Goal: Task Accomplishment & Management: Complete application form

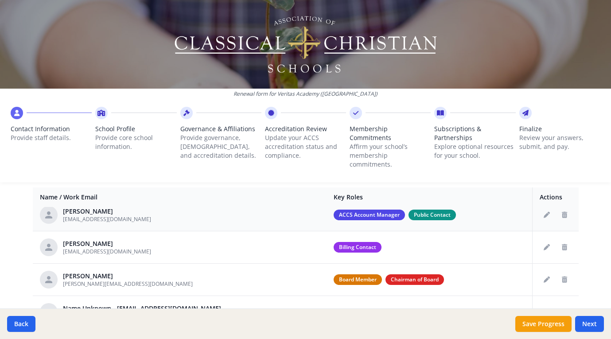
scroll to position [78, 0]
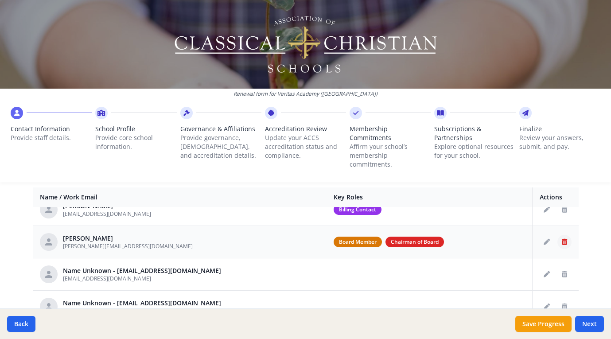
click at [562, 239] on icon "Delete staff" at bounding box center [564, 242] width 5 height 6
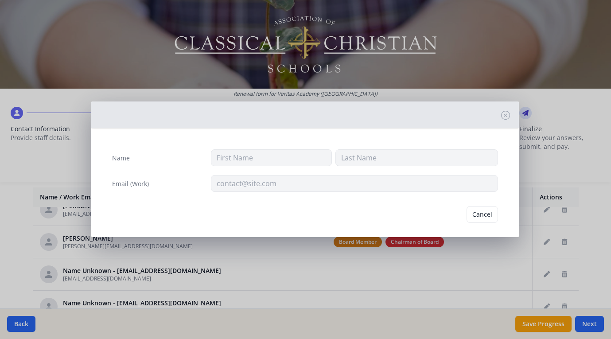
type input "[PERSON_NAME]"
type input "[PERSON_NAME][EMAIL_ADDRESS][DOMAIN_NAME]"
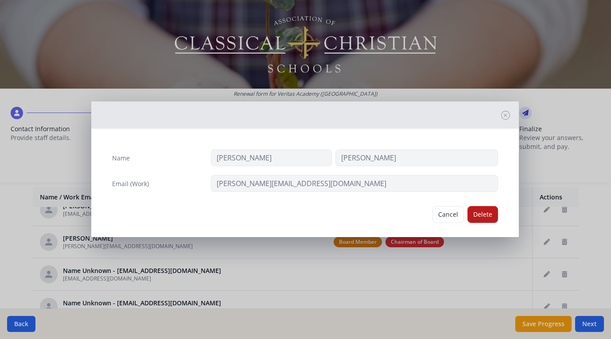
click at [476, 213] on button "Delete" at bounding box center [482, 214] width 31 height 17
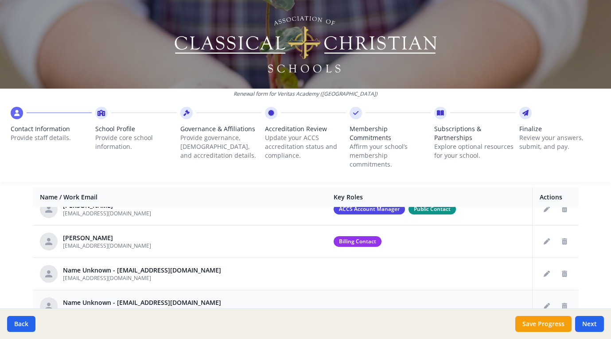
scroll to position [45, 0]
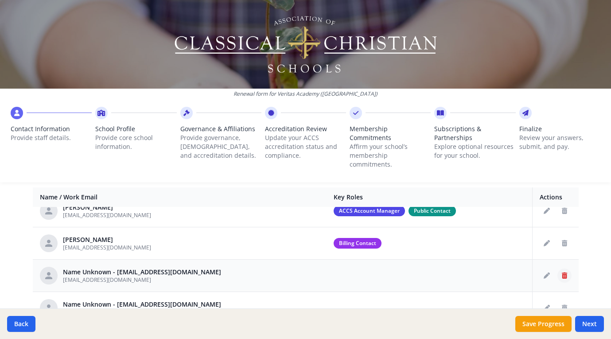
click at [562, 273] on icon "Delete staff" at bounding box center [564, 276] width 5 height 6
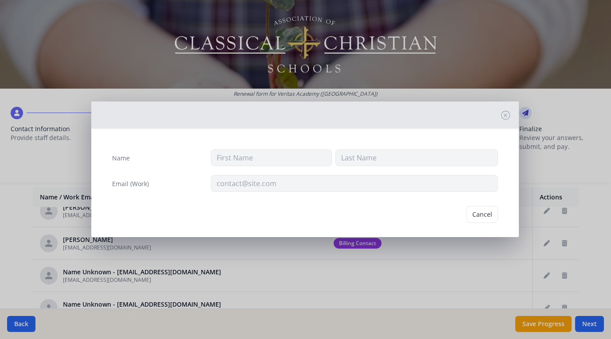
type input "[EMAIL_ADDRESS][DOMAIN_NAME]"
click at [468, 217] on button "Delete" at bounding box center [482, 214] width 31 height 17
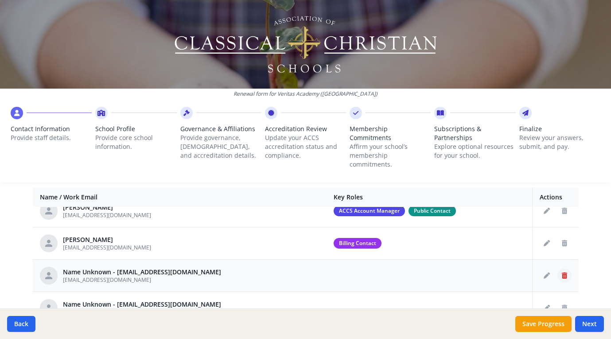
click at [562, 273] on icon "Delete staff" at bounding box center [564, 276] width 5 height 6
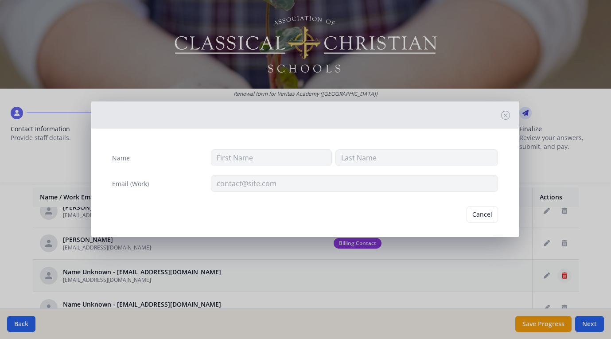
type input "[EMAIL_ADDRESS][DOMAIN_NAME]"
click at [479, 213] on button "Delete" at bounding box center [482, 214] width 31 height 17
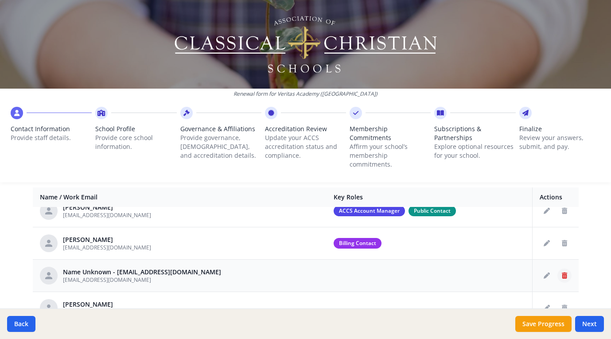
click at [557, 269] on button "Delete staff" at bounding box center [564, 276] width 14 height 14
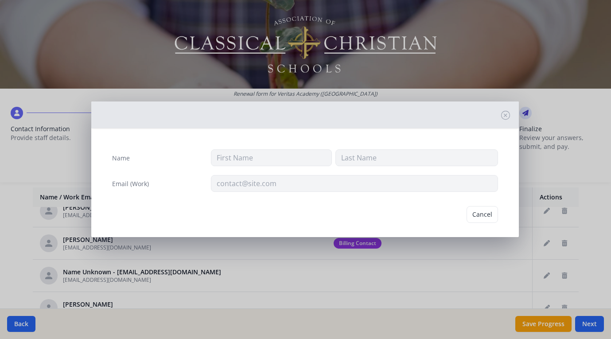
type input "[EMAIL_ADDRESS][DOMAIN_NAME]"
click at [487, 211] on button "Delete" at bounding box center [482, 214] width 31 height 17
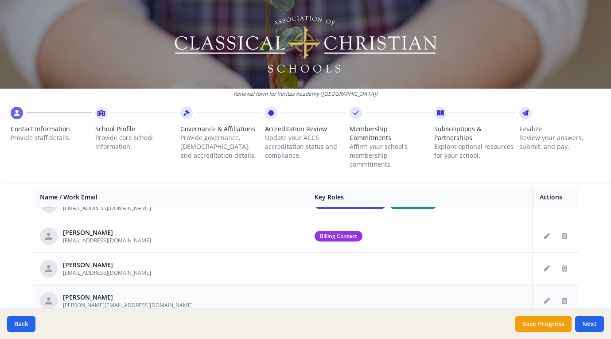
scroll to position [64, 0]
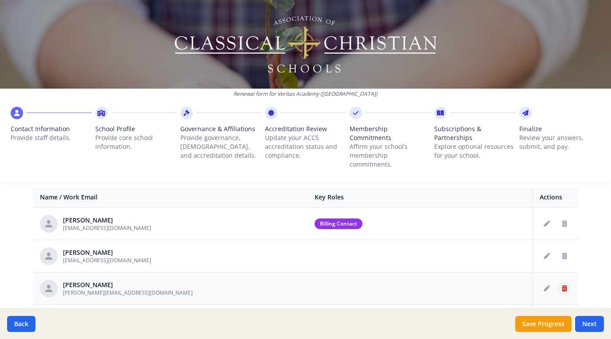
click at [562, 285] on icon "Delete staff" at bounding box center [564, 288] width 5 height 6
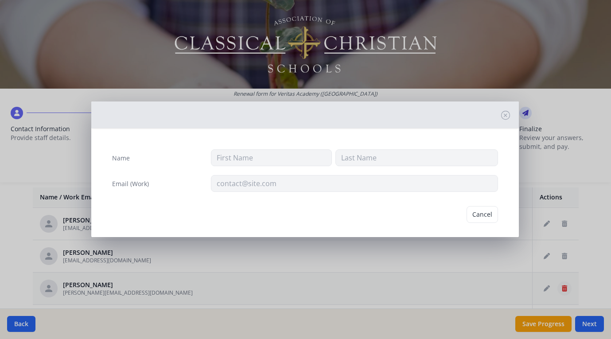
type input "[PERSON_NAME]"
type input "[PERSON_NAME][EMAIL_ADDRESS][DOMAIN_NAME]"
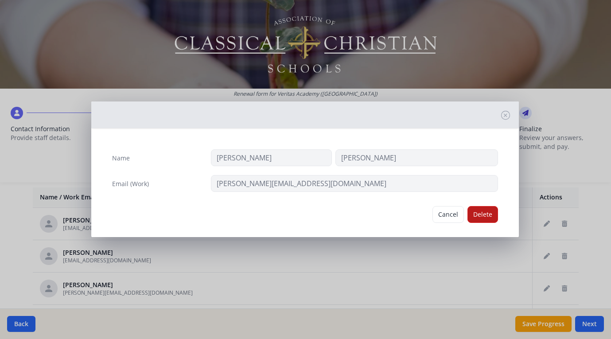
click at [480, 214] on button "Delete" at bounding box center [482, 214] width 31 height 17
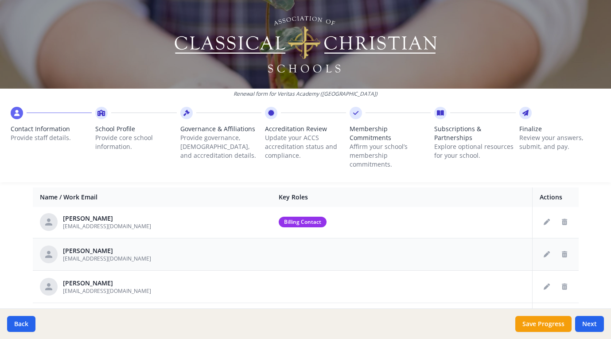
scroll to position [77, 0]
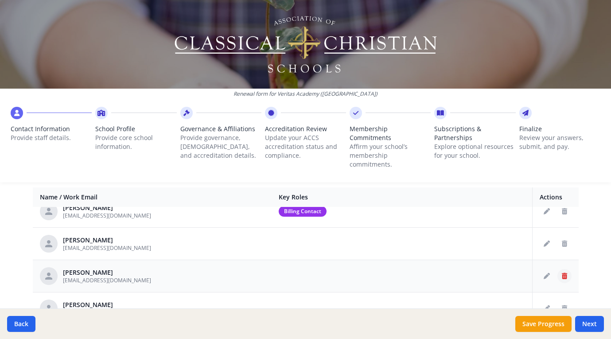
click at [562, 273] on icon "Delete staff" at bounding box center [564, 276] width 5 height 6
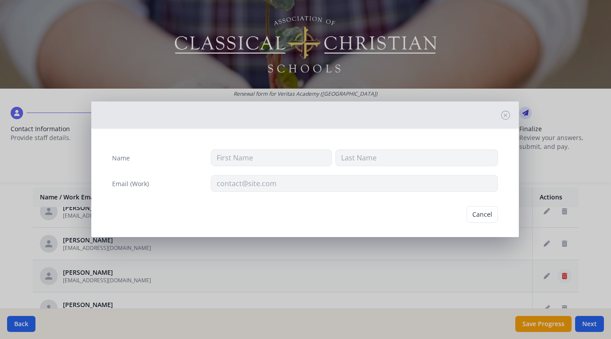
type input "Deb"
type input "[PERSON_NAME]"
type input "[EMAIL_ADDRESS][DOMAIN_NAME]"
click at [474, 210] on button "Delete" at bounding box center [482, 214] width 31 height 17
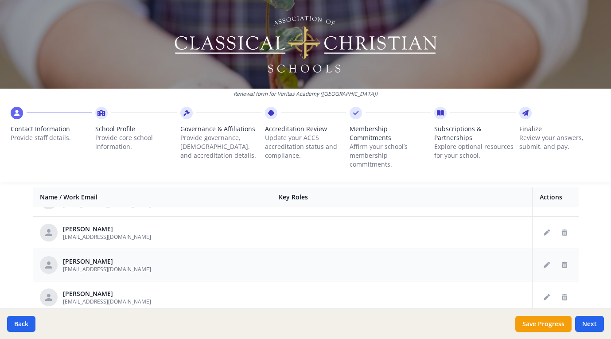
scroll to position [149, 0]
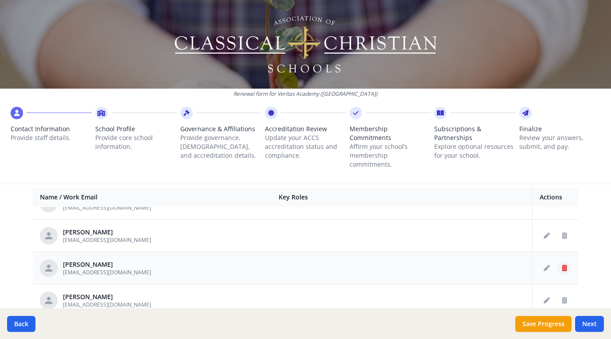
click at [562, 265] on icon "Delete staff" at bounding box center [564, 268] width 5 height 6
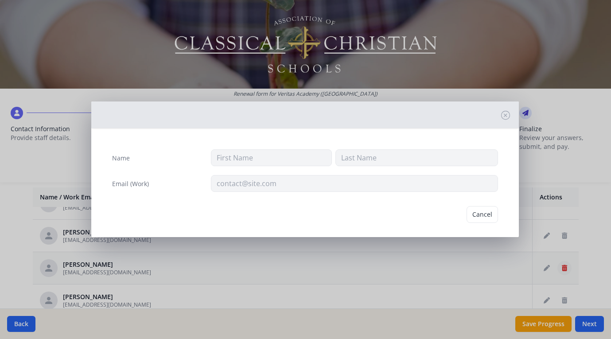
type input "[PERSON_NAME]"
type input "[EMAIL_ADDRESS][DOMAIN_NAME]"
click at [476, 217] on button "Delete" at bounding box center [482, 214] width 31 height 17
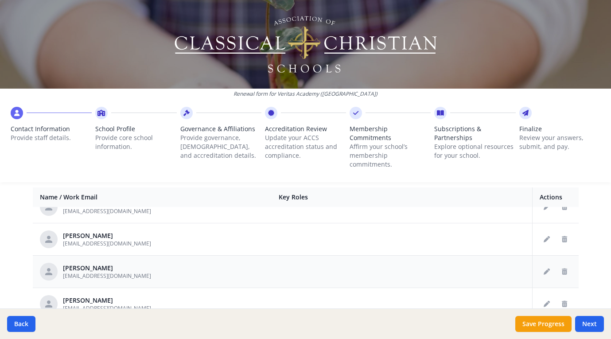
scroll to position [277, 0]
click at [562, 299] on icon "Delete staff" at bounding box center [564, 302] width 5 height 6
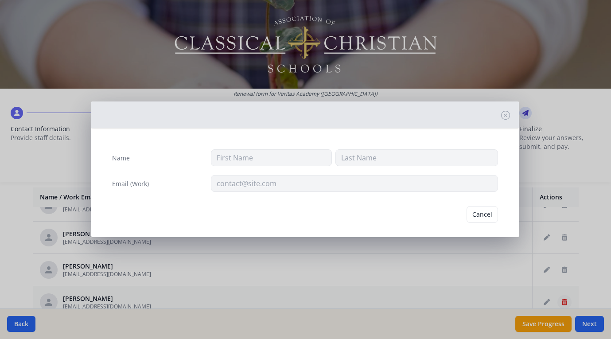
type input "[PERSON_NAME]"
type input "[EMAIL_ADDRESS][DOMAIN_NAME]"
click at [479, 218] on button "Delete" at bounding box center [482, 214] width 31 height 17
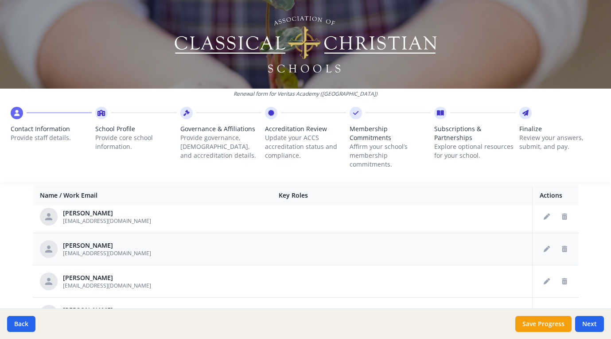
scroll to position [341, 0]
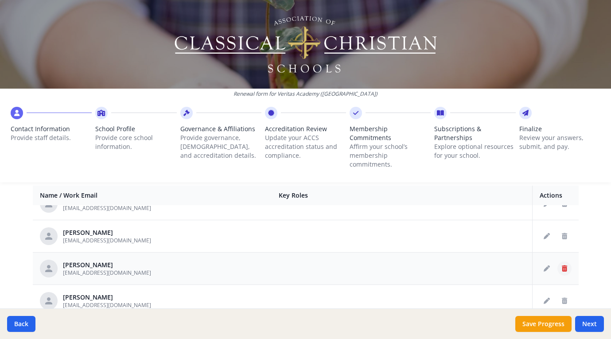
click at [562, 265] on icon "Delete staff" at bounding box center [564, 268] width 5 height 6
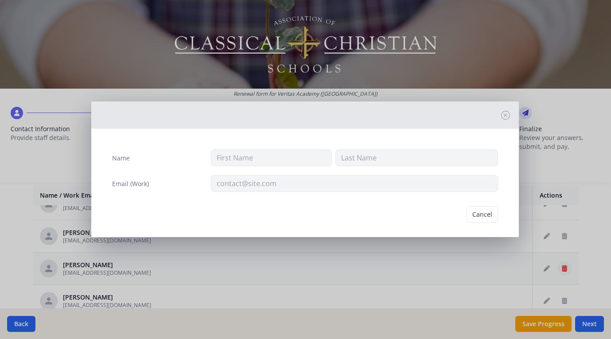
type input "[PERSON_NAME]"
type input "[EMAIL_ADDRESS][DOMAIN_NAME]"
click at [473, 210] on button "Delete" at bounding box center [482, 214] width 31 height 17
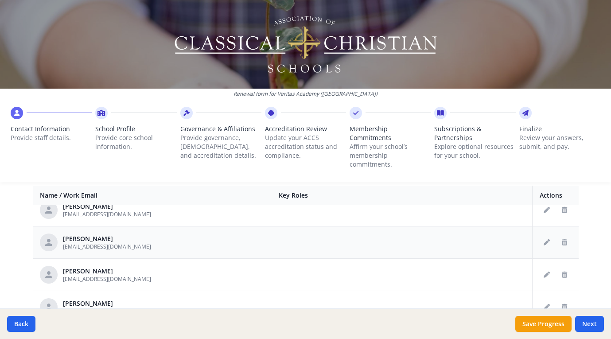
scroll to position [376, 0]
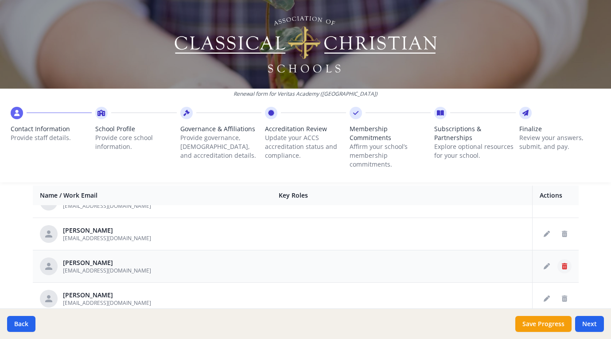
click at [562, 263] on icon "Delete staff" at bounding box center [564, 266] width 5 height 6
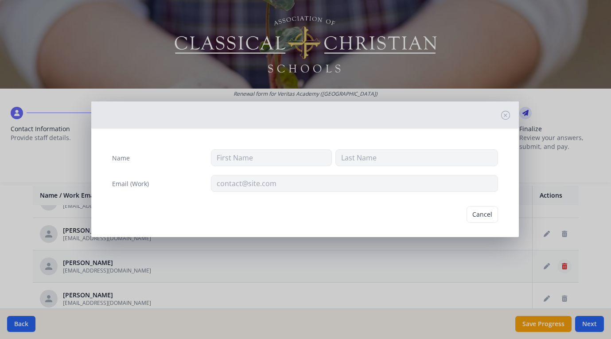
type input "[PERSON_NAME]"
type input "[EMAIL_ADDRESS][DOMAIN_NAME]"
click at [479, 215] on button "Delete" at bounding box center [482, 214] width 31 height 17
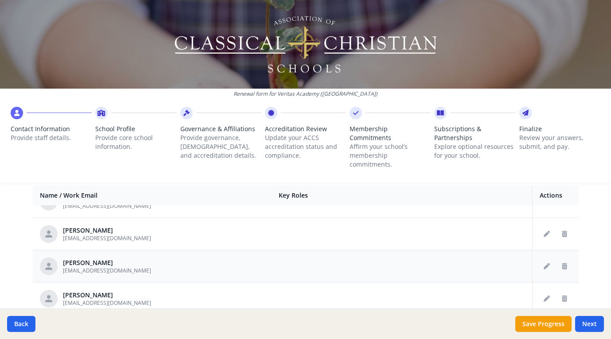
scroll to position [378, 0]
click at [562, 261] on icon "Delete staff" at bounding box center [564, 264] width 5 height 6
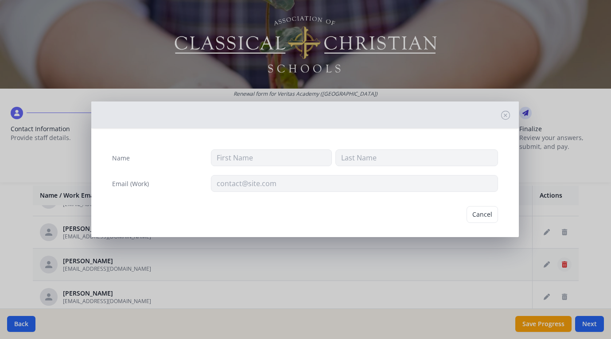
type input "[PERSON_NAME]"
type input "[EMAIL_ADDRESS][DOMAIN_NAME]"
click at [478, 212] on button "Delete" at bounding box center [482, 214] width 31 height 17
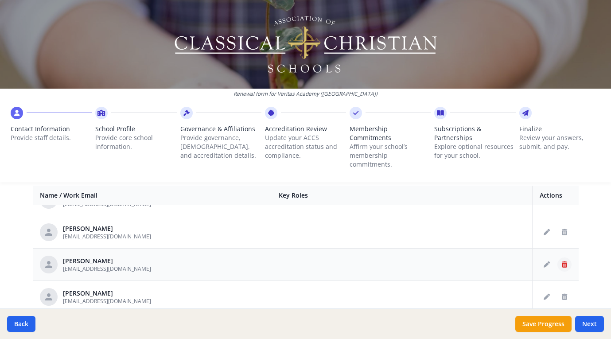
click at [558, 257] on button "Delete staff" at bounding box center [564, 264] width 14 height 14
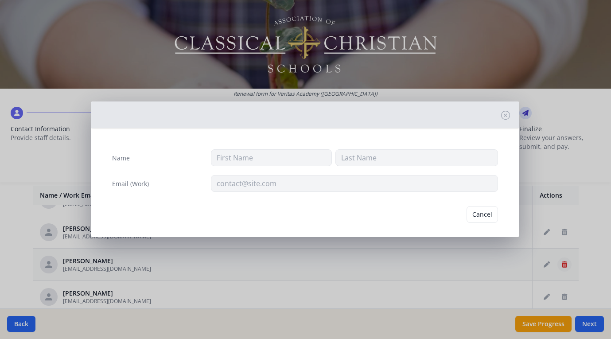
type input "[PERSON_NAME]"
type input "[EMAIL_ADDRESS][DOMAIN_NAME]"
click at [484, 215] on button "Delete" at bounding box center [482, 214] width 31 height 17
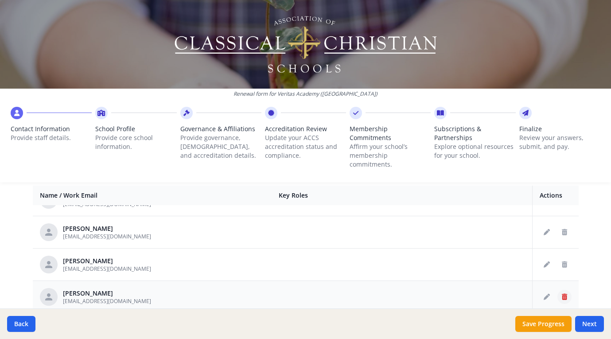
click at [562, 294] on icon "Delete staff" at bounding box center [564, 297] width 5 height 6
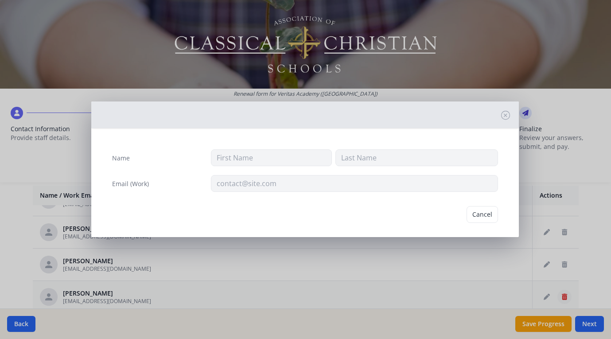
type input "[PERSON_NAME]"
type input "Klazinga"
type input "[EMAIL_ADDRESS][DOMAIN_NAME]"
click at [481, 213] on button "Delete" at bounding box center [482, 214] width 31 height 17
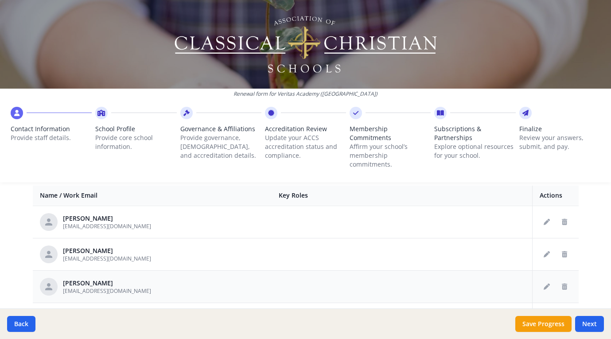
scroll to position [408, 0]
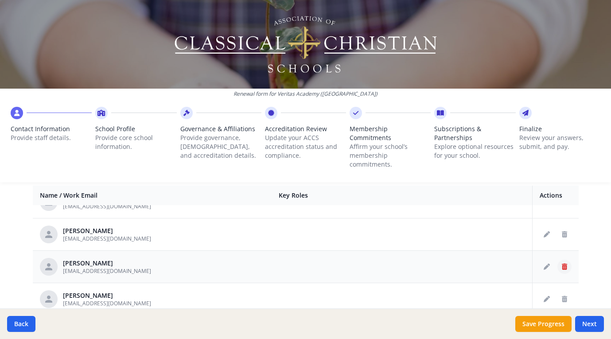
click at [562, 264] on icon "Delete staff" at bounding box center [564, 267] width 5 height 6
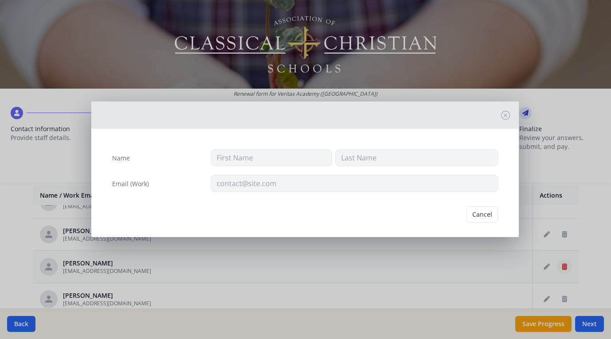
type input "[PERSON_NAME]"
type input "Lake"
type input "[EMAIL_ADDRESS][DOMAIN_NAME]"
click at [484, 216] on button "Delete" at bounding box center [482, 214] width 31 height 17
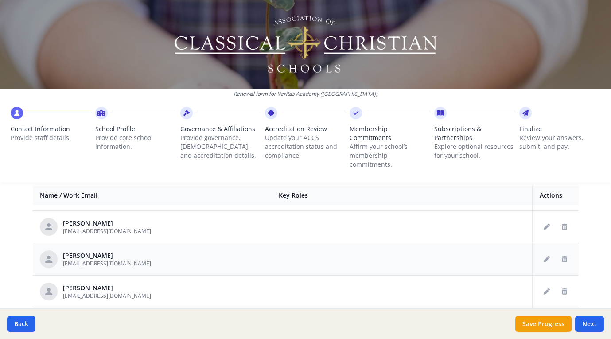
scroll to position [449, 0]
click at [557, 283] on button "Delete staff" at bounding box center [564, 290] width 14 height 14
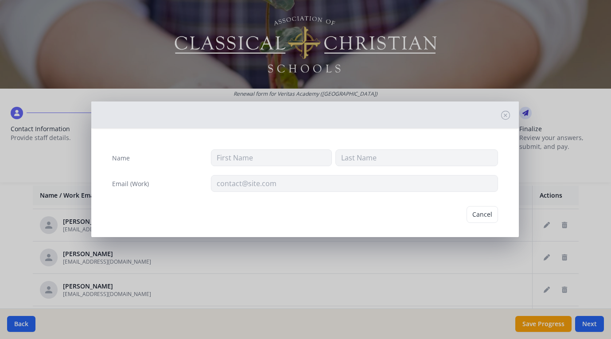
type input "[PERSON_NAME]"
type input "[EMAIL_ADDRESS][DOMAIN_NAME]"
click at [484, 220] on button "Delete" at bounding box center [482, 214] width 31 height 17
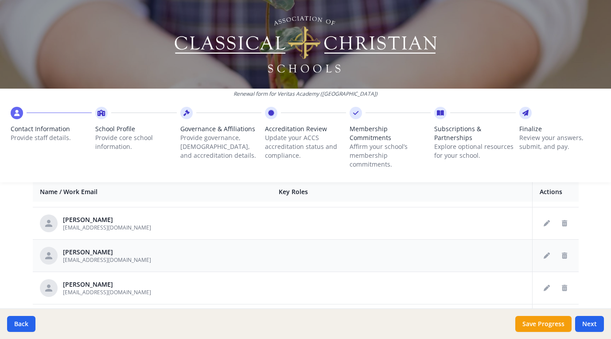
scroll to position [366, 0]
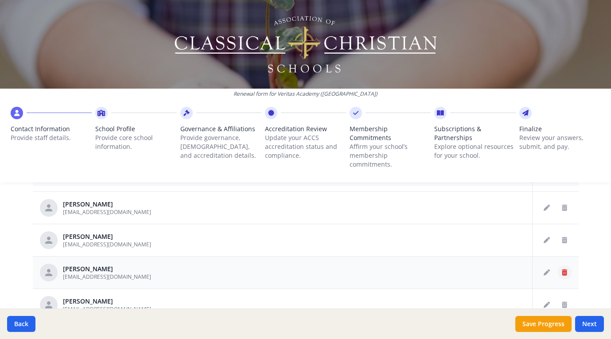
click at [562, 269] on icon "Delete staff" at bounding box center [564, 272] width 5 height 6
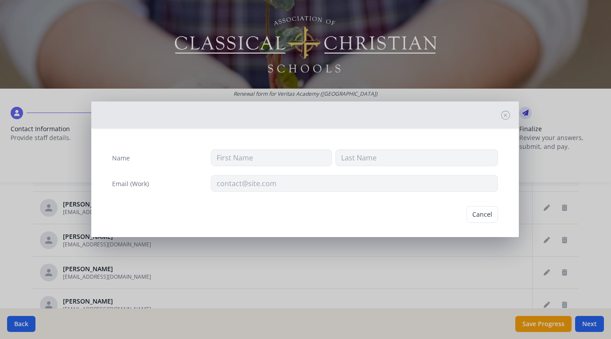
type input "[PERSON_NAME]"
type input "[EMAIL_ADDRESS][DOMAIN_NAME]"
click at [487, 218] on button "Delete" at bounding box center [482, 214] width 31 height 17
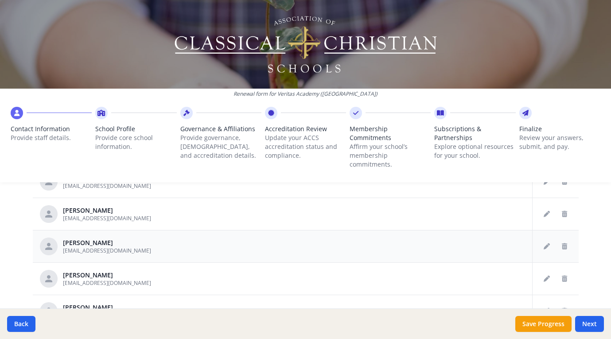
scroll to position [425, 0]
click at [562, 274] on icon "Delete staff" at bounding box center [564, 277] width 5 height 6
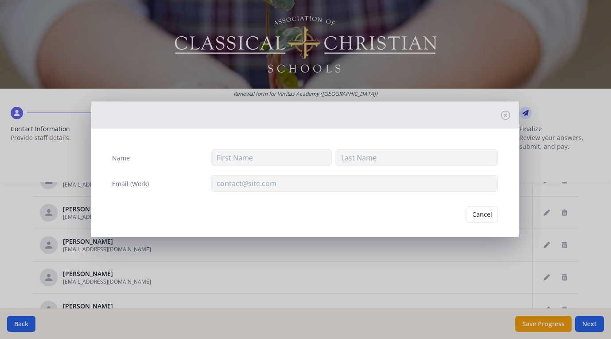
type input "[PERSON_NAME]"
type input "[EMAIL_ADDRESS][DOMAIN_NAME]"
click at [483, 217] on button "Delete" at bounding box center [482, 214] width 31 height 17
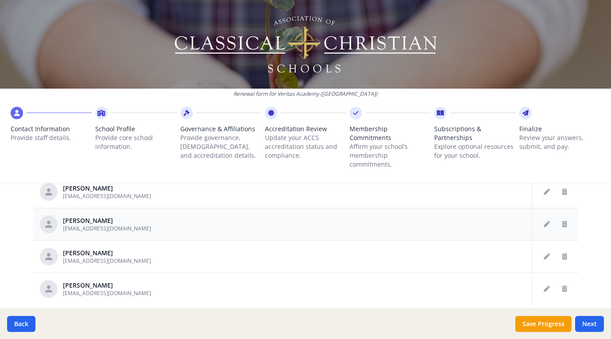
scroll to position [536, 0]
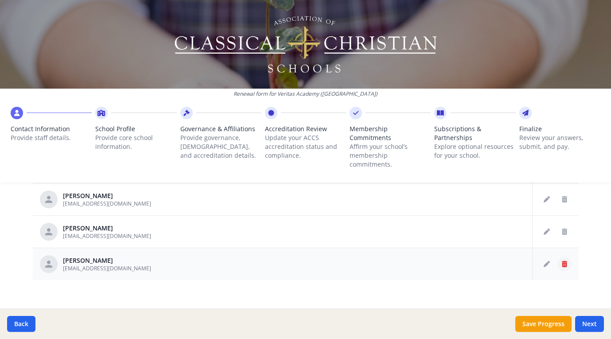
click at [562, 261] on icon "Delete staff" at bounding box center [564, 264] width 5 height 6
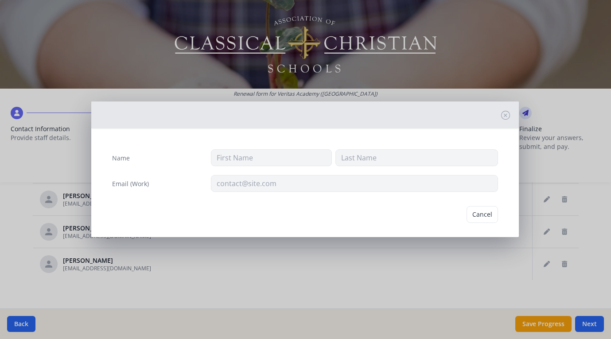
type input "[PERSON_NAME]"
type input "[EMAIL_ADDRESS][DOMAIN_NAME]"
click at [485, 215] on button "Delete" at bounding box center [482, 214] width 31 height 17
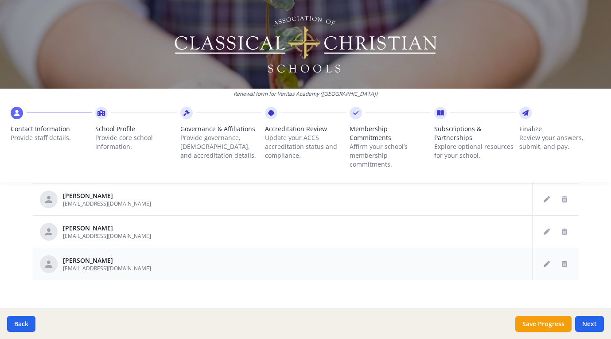
scroll to position [577, 0]
click at [594, 325] on button "Next" at bounding box center [589, 324] width 29 height 16
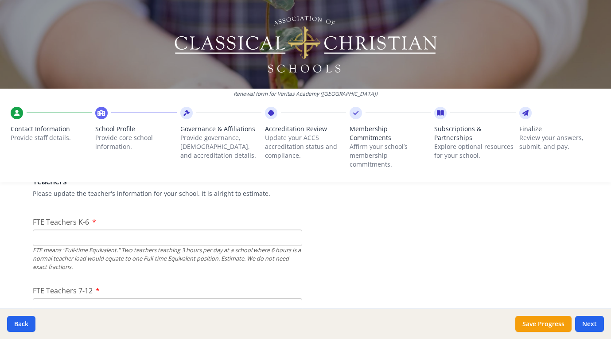
click at [123, 232] on input "FTE Teachers K-6" at bounding box center [167, 238] width 269 height 16
click at [211, 257] on div "FTE means "Full-time Equivalent." Two teachers teaching 3 hours per day at a sc…" at bounding box center [167, 259] width 269 height 26
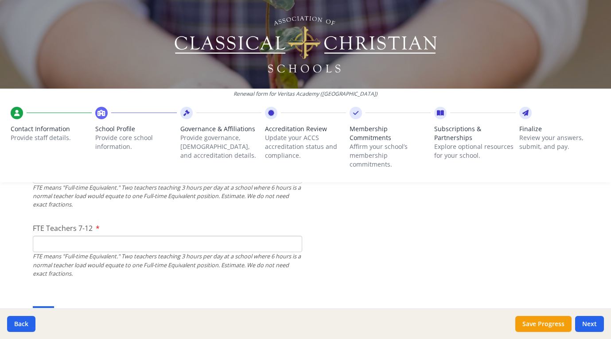
scroll to position [640, 0]
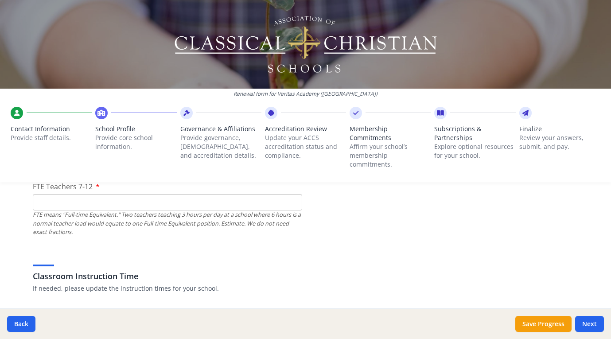
click at [40, 194] on input "FTE Teachers 7-12" at bounding box center [167, 202] width 269 height 16
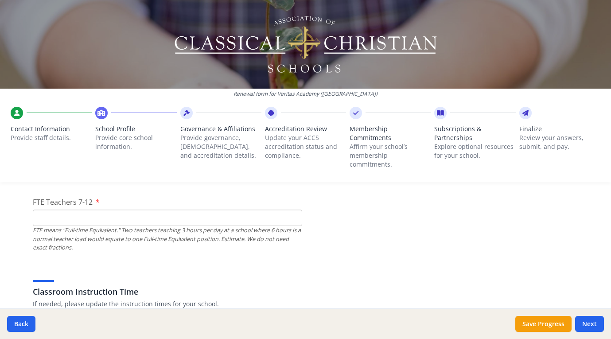
scroll to position [544, 0]
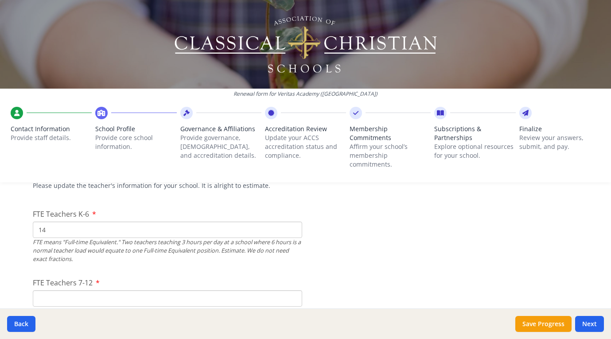
click at [48, 222] on input "14" at bounding box center [167, 230] width 269 height 16
type input "15"
click at [59, 290] on input "FTE Teachers 7-12" at bounding box center [167, 298] width 269 height 16
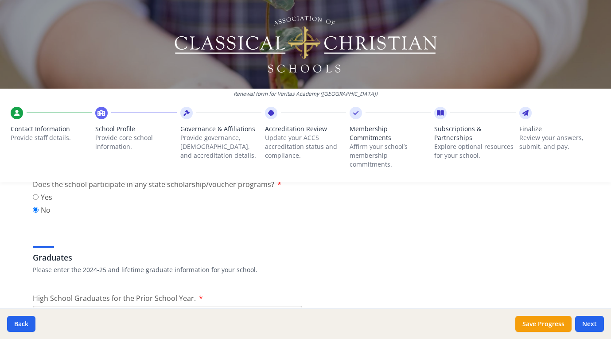
scroll to position [1258, 0]
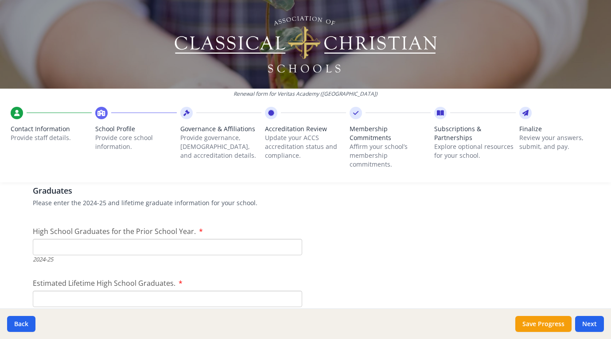
type input "16.5"
click at [149, 239] on input "High School Graduates for the Prior School Year." at bounding box center [167, 247] width 269 height 16
type input "20"
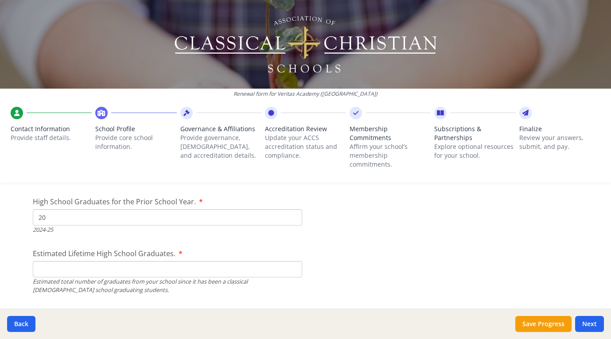
scroll to position [1310, 0]
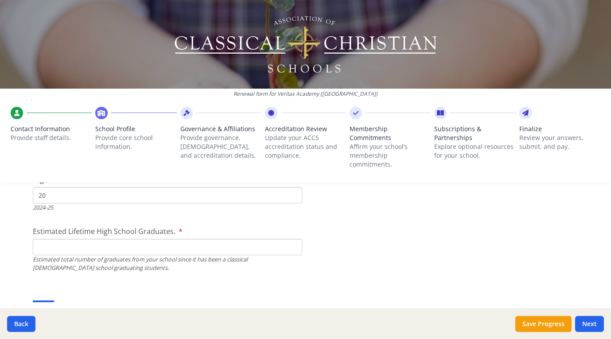
click at [39, 239] on input "Estimated Lifetime High School Graduates." at bounding box center [167, 247] width 269 height 16
drag, startPoint x: 69, startPoint y: 234, endPoint x: 0, endPoint y: 228, distance: 69.4
click at [0, 228] on div "Renewal form for Veritas Academy ([GEOGRAPHIC_DATA]) Contact Information Provid…" at bounding box center [305, 169] width 611 height 339
type input "241"
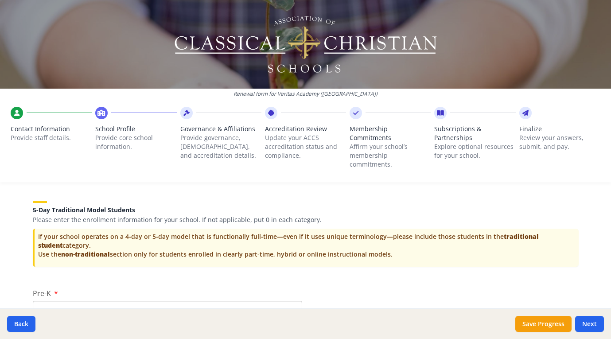
scroll to position [1814, 0]
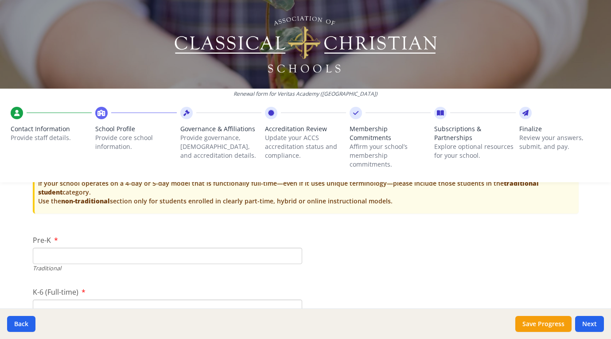
click at [41, 300] on input "K-6 (Full-time)" at bounding box center [167, 308] width 269 height 16
type input "226"
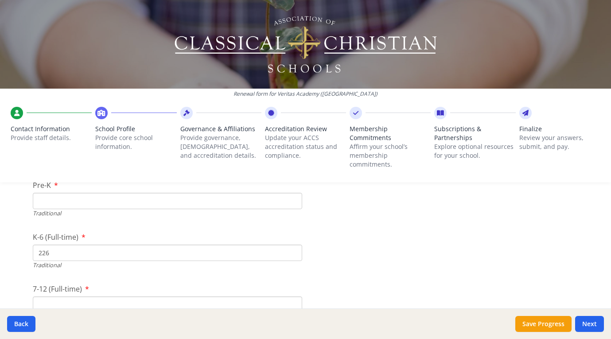
scroll to position [1889, 0]
click at [39, 276] on input "7-12 (Full-time)" at bounding box center [167, 284] width 269 height 16
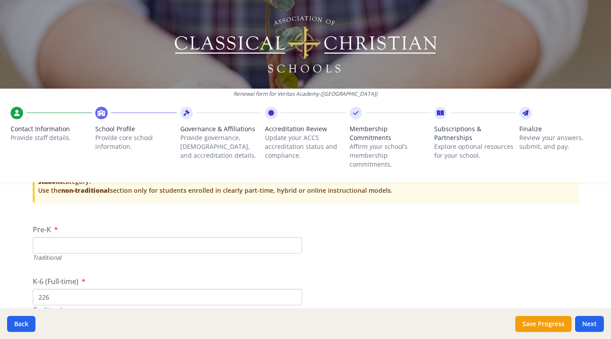
type input "127"
click at [86, 237] on input "Pre-K" at bounding box center [167, 245] width 269 height 16
type input "54"
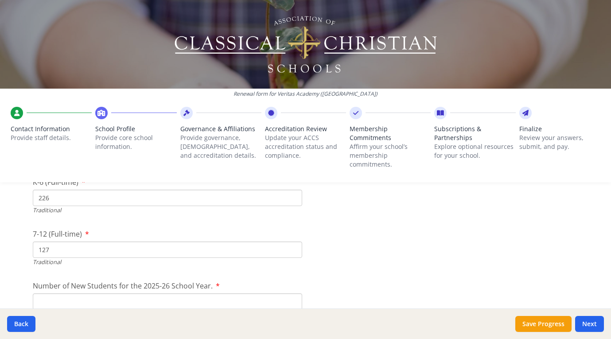
scroll to position [1985, 0]
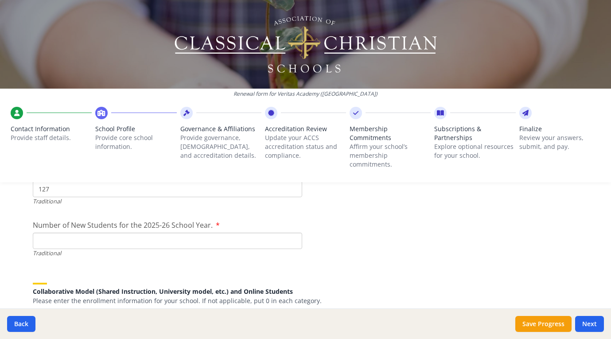
click at [69, 233] on input "Number of New Students for the 2025-26 School Year." at bounding box center [167, 241] width 269 height 16
click at [534, 321] on button "Save Progress" at bounding box center [543, 324] width 56 height 16
type input "[PHONE_NUMBER]"
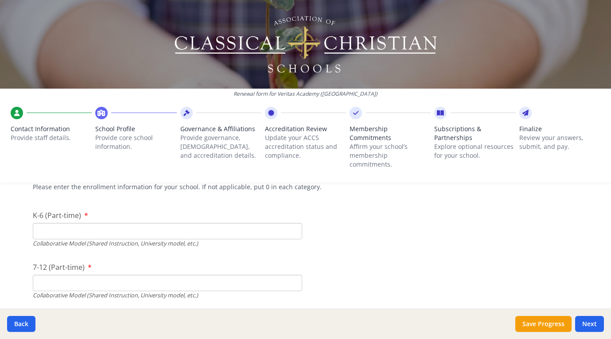
scroll to position [2110, 0]
